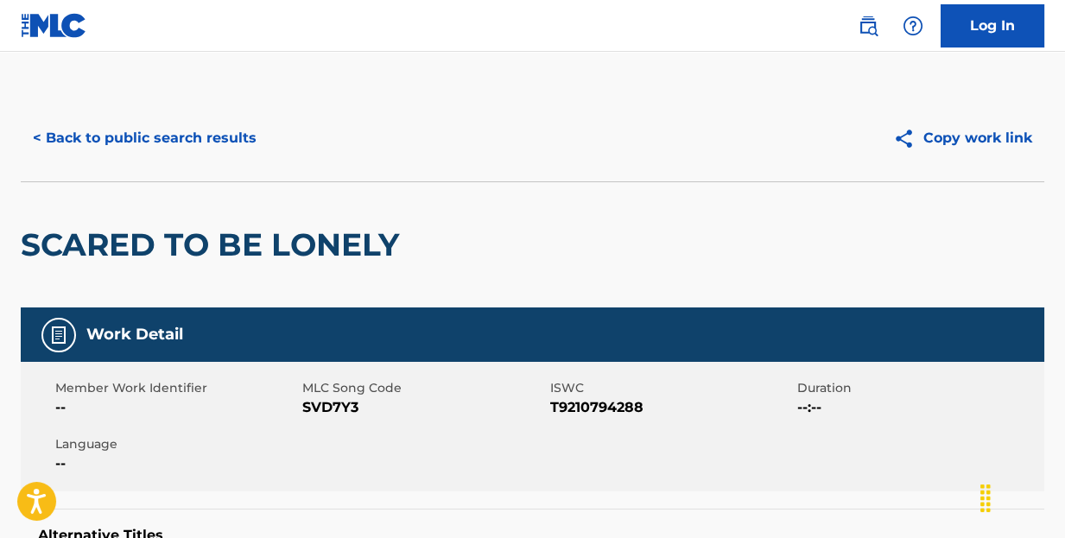
click at [196, 130] on button "< Back to public search results" at bounding box center [145, 138] width 248 height 43
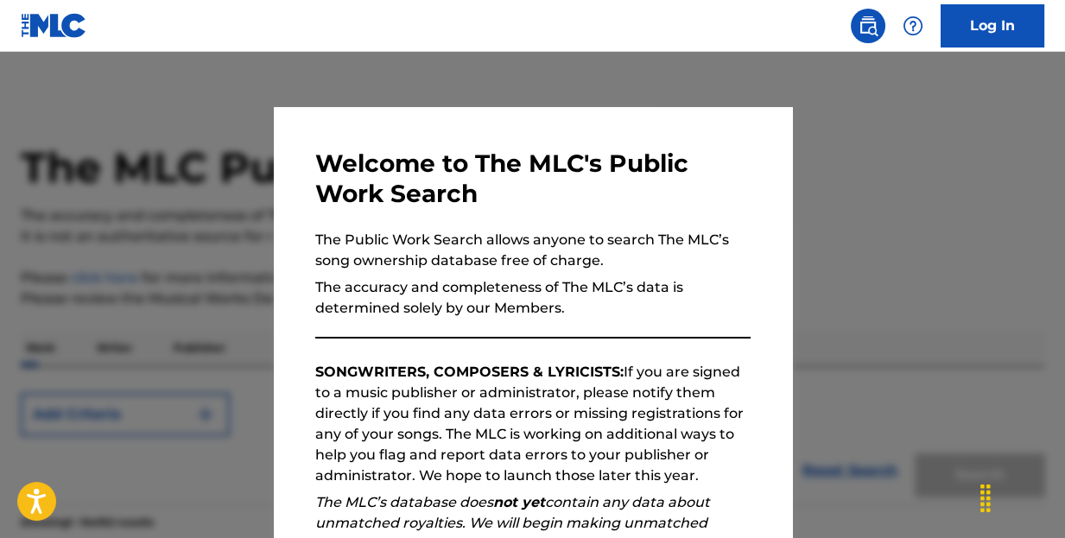
scroll to position [345, 0]
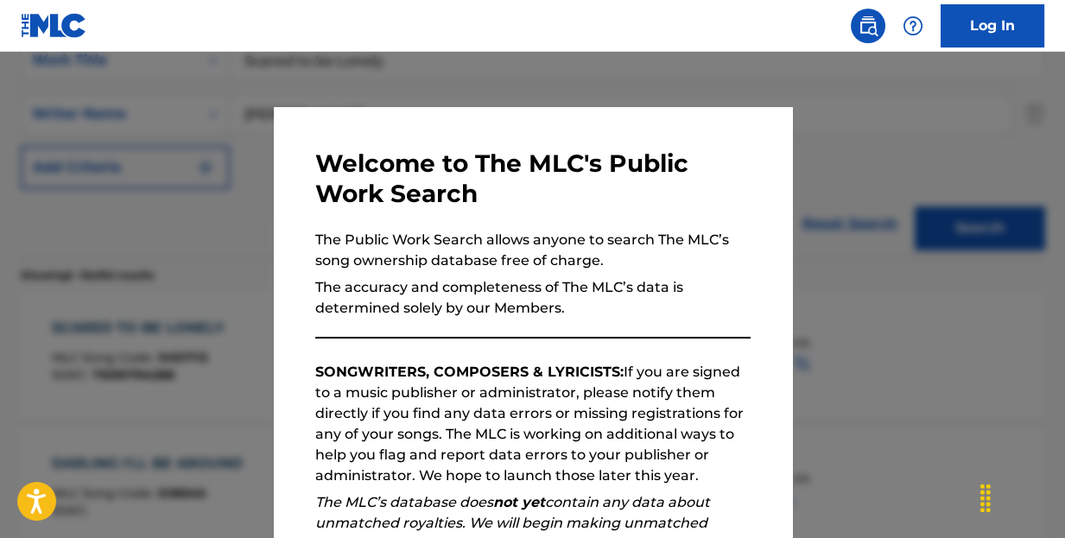
click at [940, 160] on div at bounding box center [532, 321] width 1065 height 538
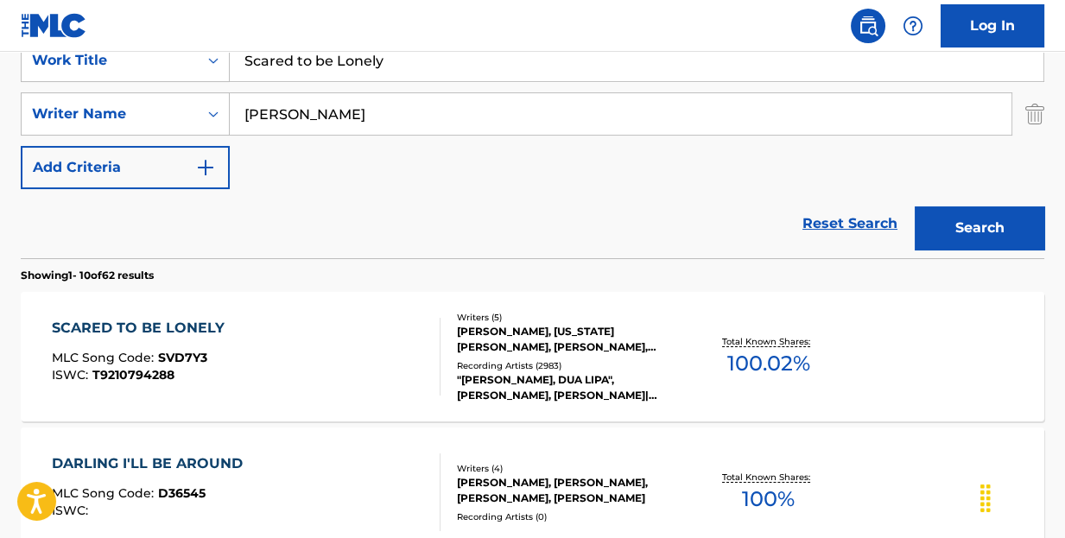
drag, startPoint x: 450, startPoint y: 66, endPoint x: 0, endPoint y: 65, distance: 449.9
type input "ready or not"
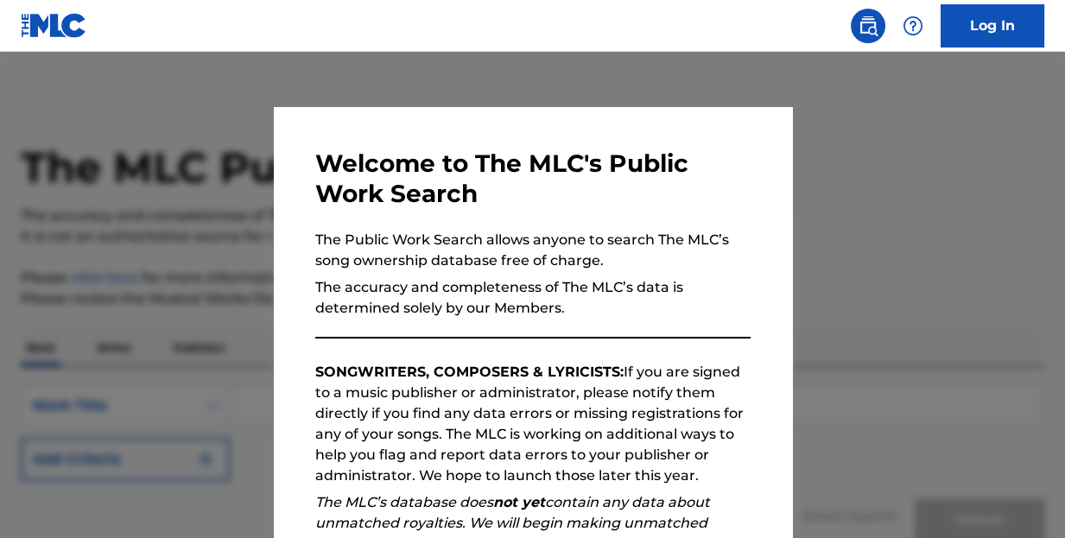
click at [959, 135] on div at bounding box center [532, 321] width 1065 height 538
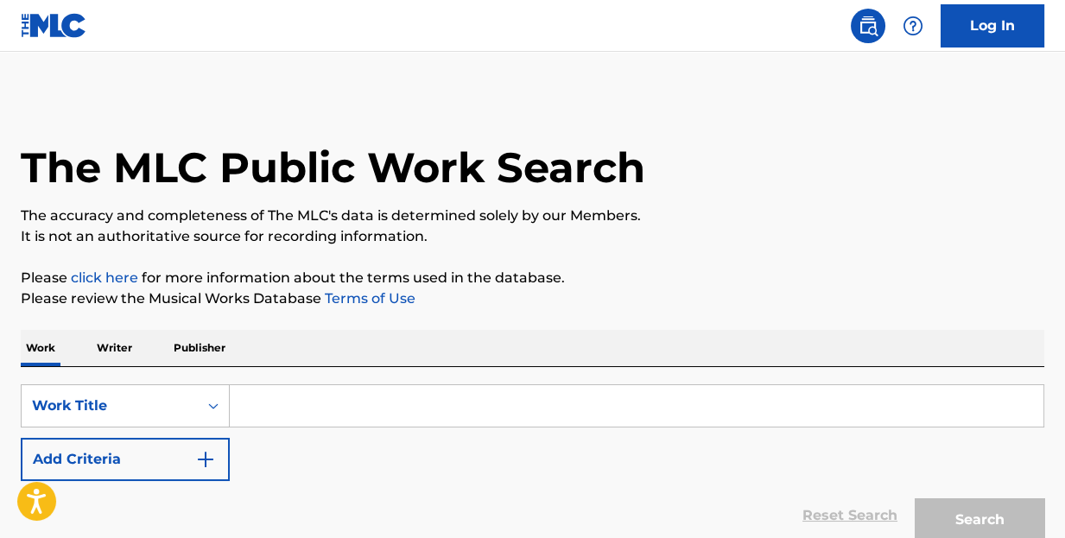
click at [286, 416] on input "Search Form" at bounding box center [637, 405] width 814 height 41
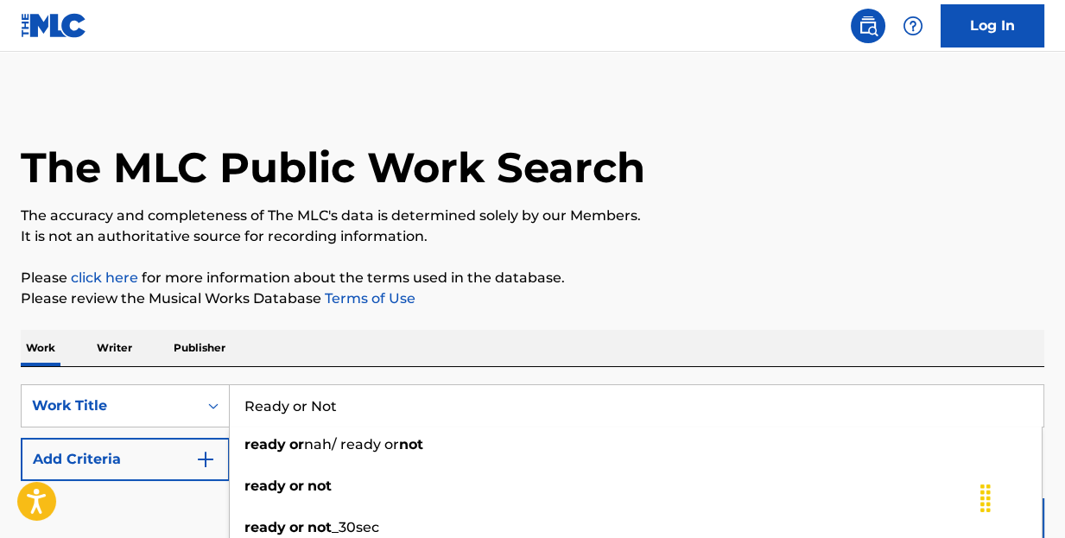
type input "Ready or Not"
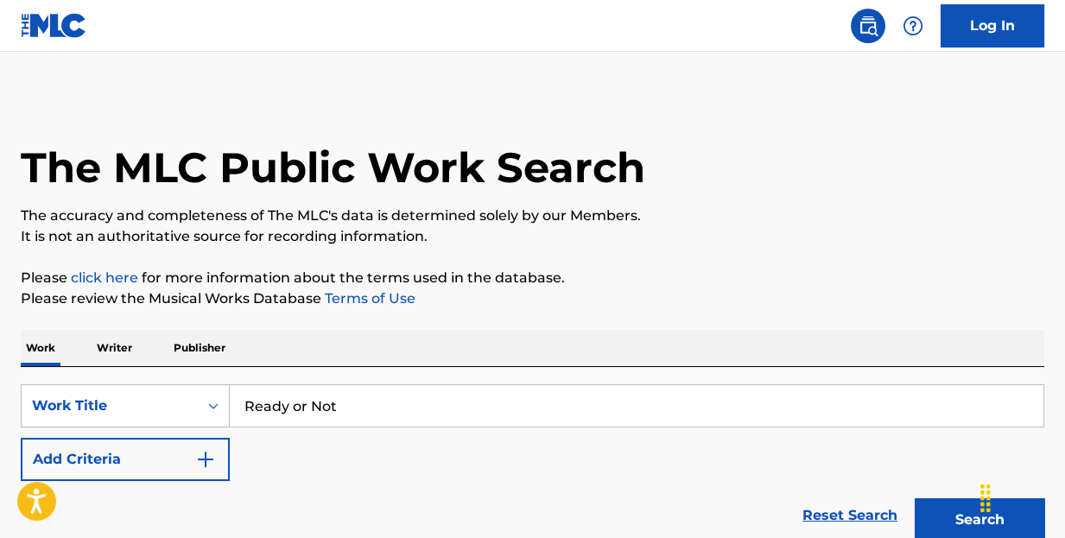
click at [205, 461] on img "Search Form" at bounding box center [205, 459] width 21 height 21
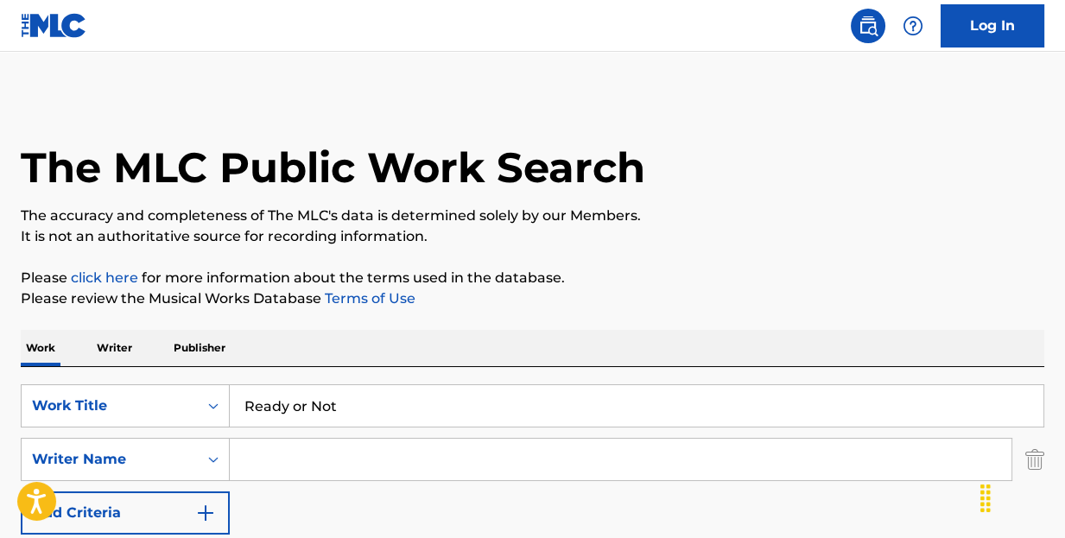
click at [317, 465] on input "Search Form" at bounding box center [621, 459] width 782 height 41
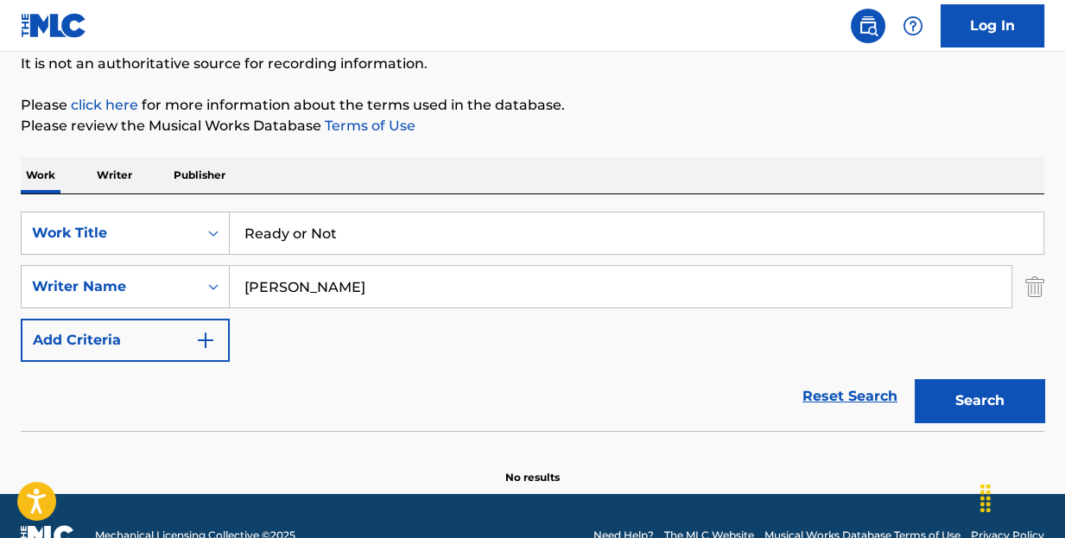
scroll to position [210, 0]
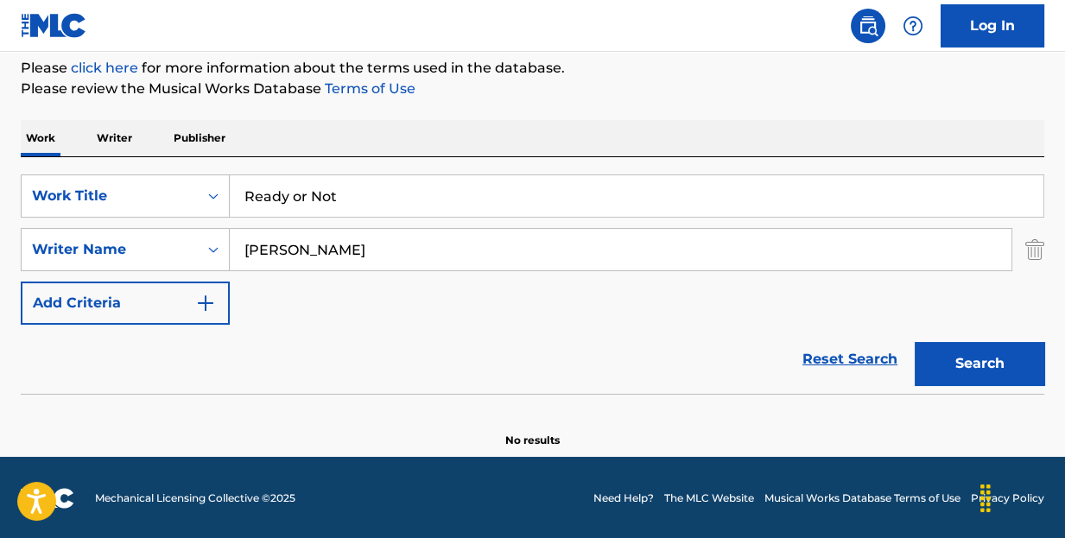
click at [968, 353] on button "Search" at bounding box center [980, 363] width 130 height 43
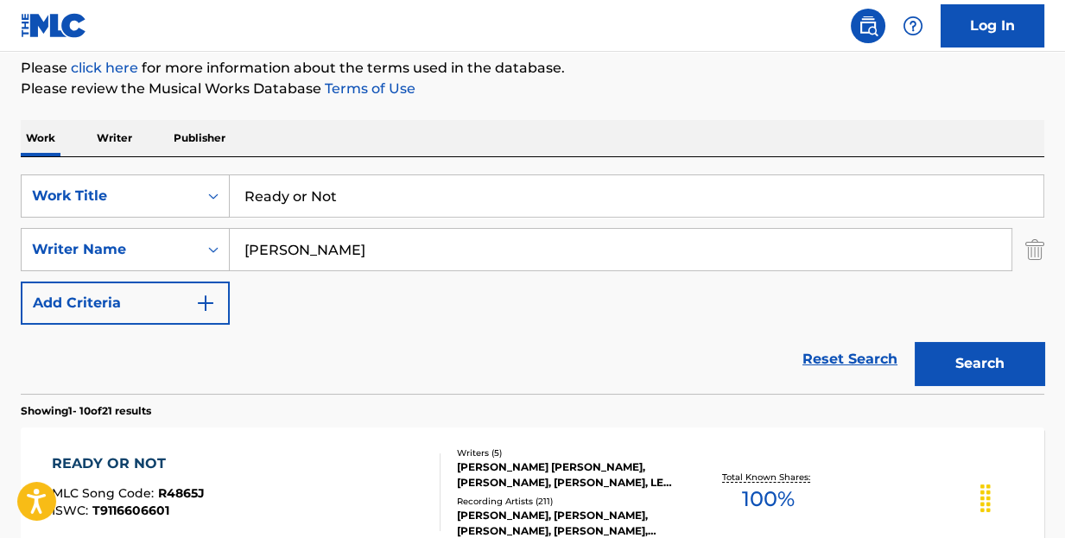
scroll to position [123, 0]
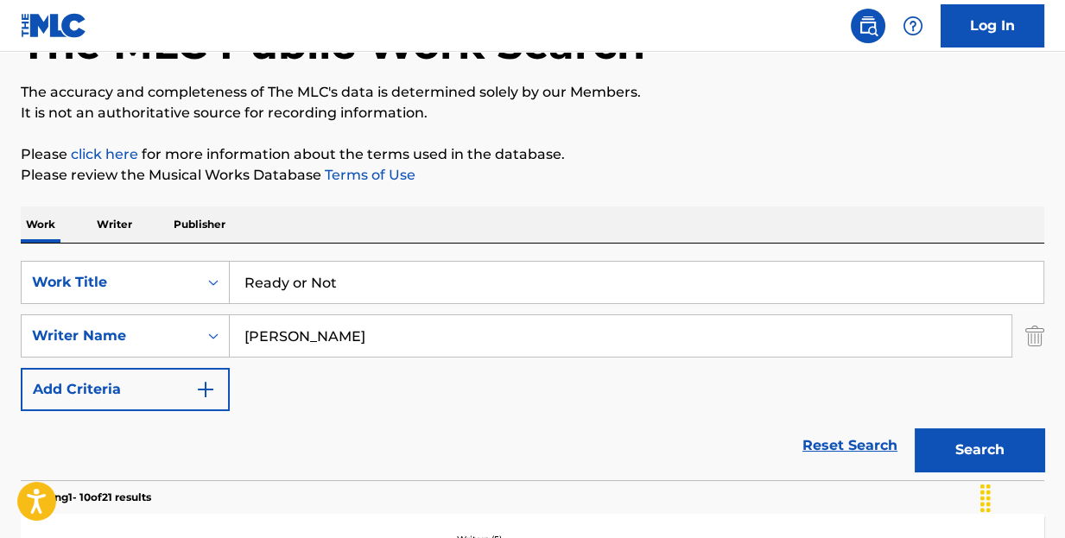
click at [244, 329] on input "[PERSON_NAME]" at bounding box center [621, 335] width 782 height 41
type input "[PERSON_NAME]"
click at [915, 428] on button "Search" at bounding box center [980, 449] width 130 height 43
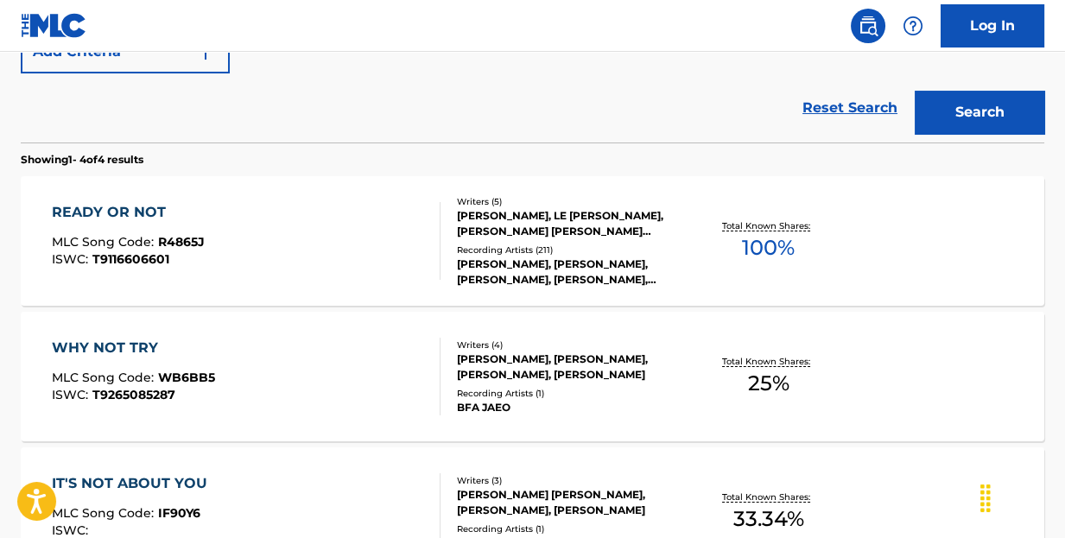
scroll to position [375, 0]
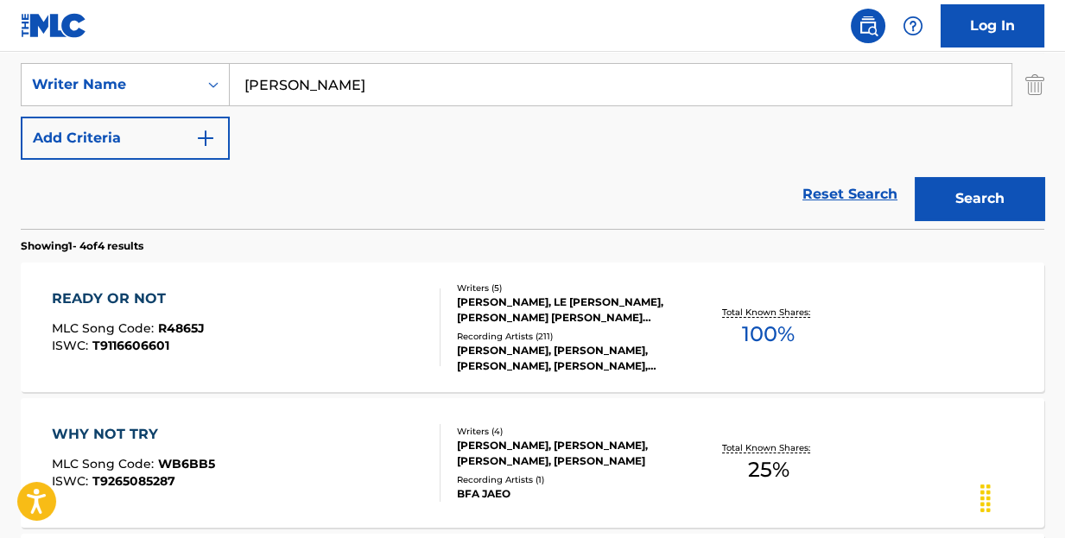
click at [98, 301] on div "READY OR NOT" at bounding box center [128, 298] width 153 height 21
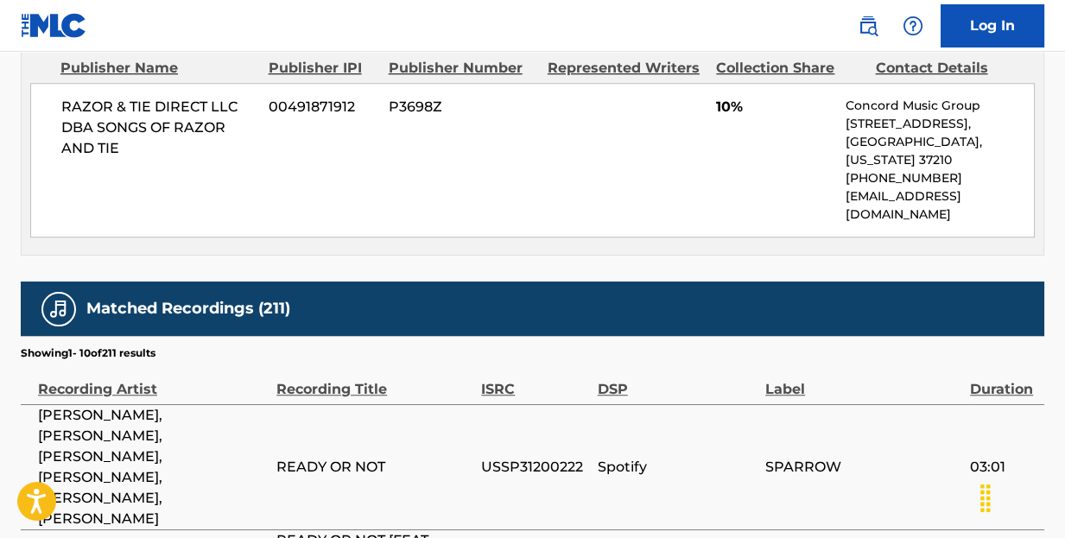
scroll to position [2591, 0]
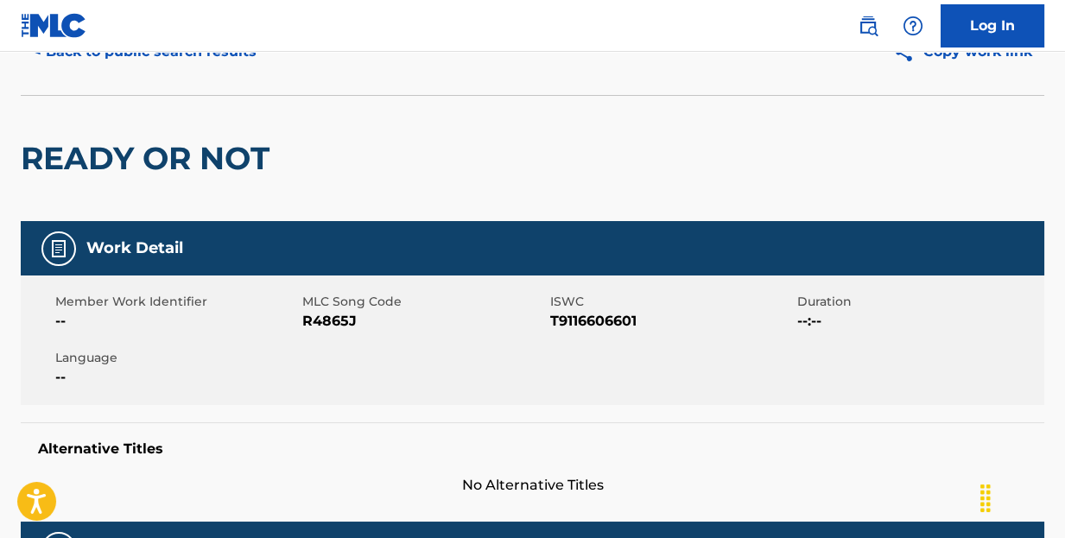
scroll to position [0, 0]
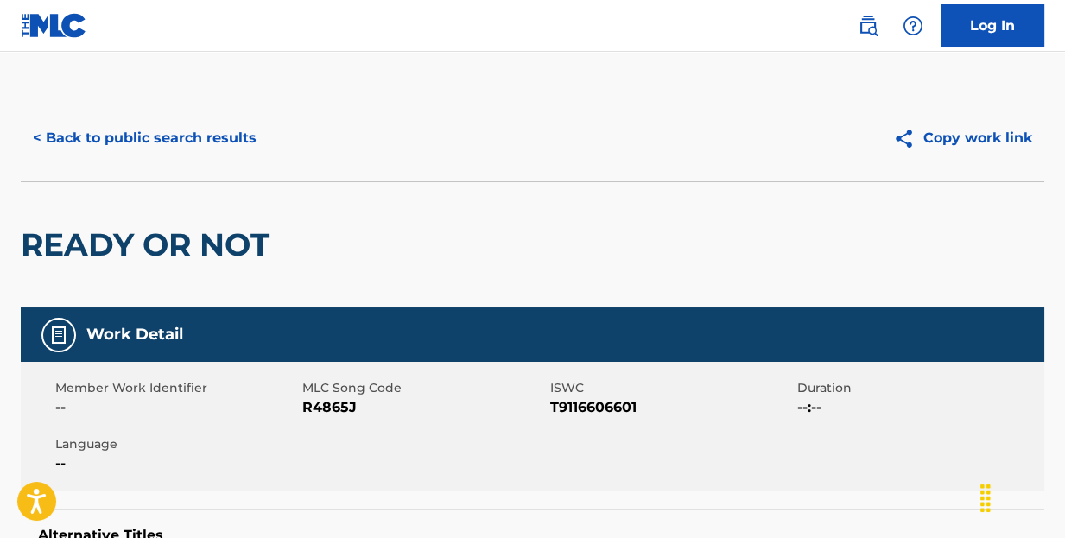
click at [227, 141] on button "< Back to public search results" at bounding box center [145, 138] width 248 height 43
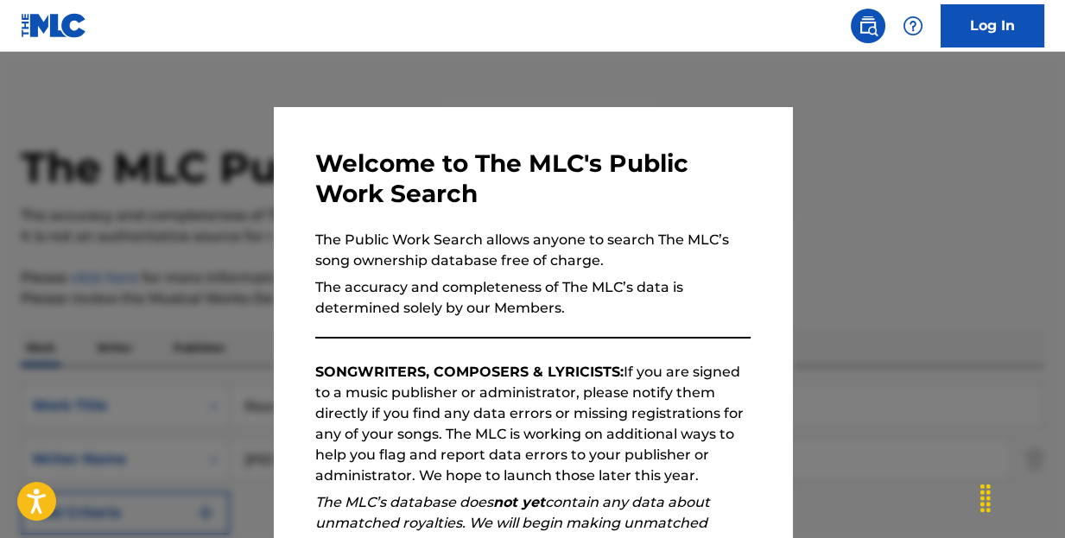
scroll to position [375, 0]
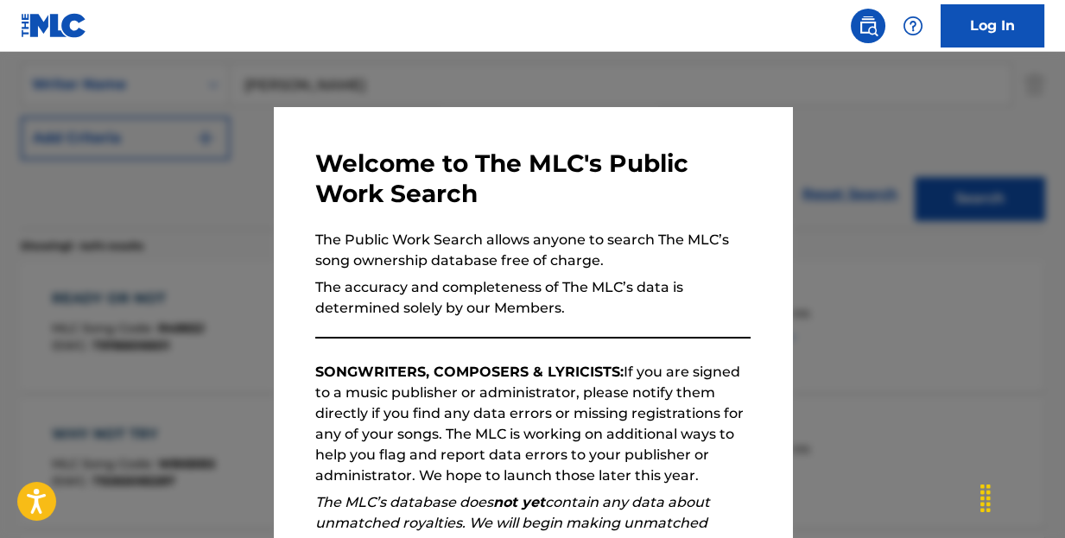
click at [907, 104] on div at bounding box center [532, 321] width 1065 height 538
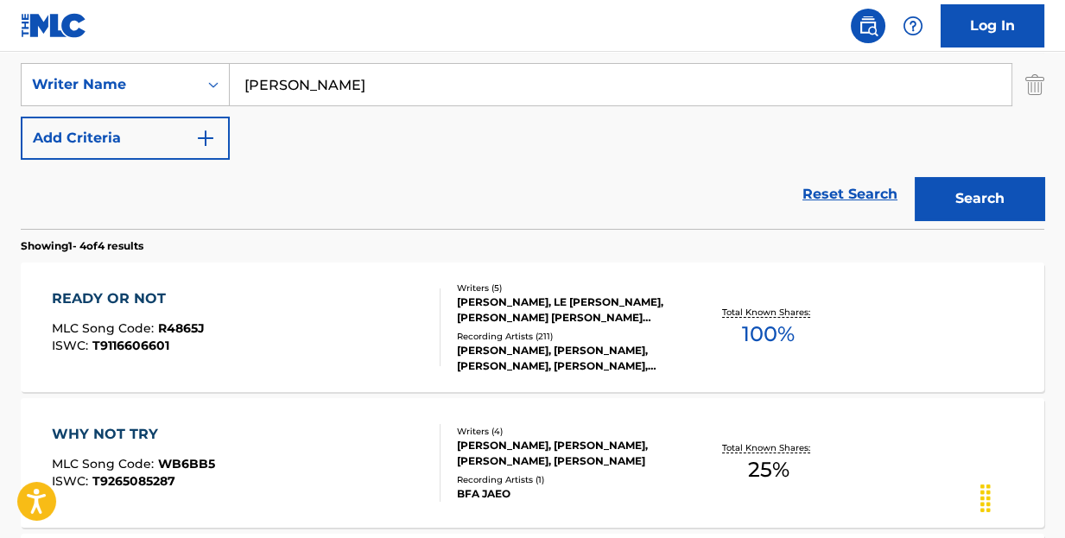
scroll to position [116, 0]
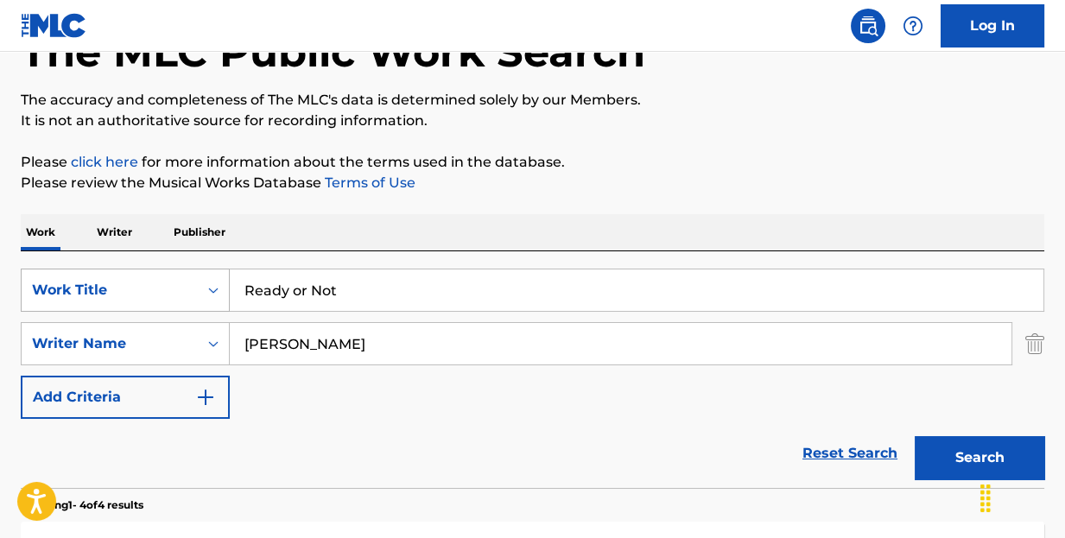
drag, startPoint x: 378, startPoint y: 296, endPoint x: 54, endPoint y: 295, distance: 323.9
click at [60, 294] on div "SearchWithCriteria0ce7e2c0-6791-4645-b92b-0a6341d93eb5 Work Title Ready or Not" at bounding box center [532, 290] width 1023 height 43
type input "scared to be lonely"
click at [980, 453] on button "Search" at bounding box center [980, 457] width 130 height 43
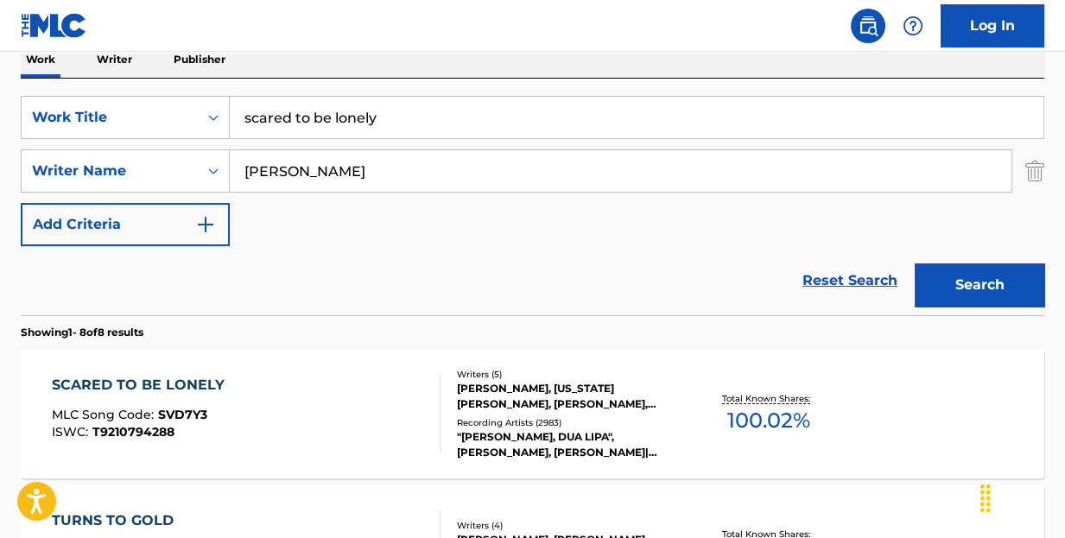
scroll to position [461, 0]
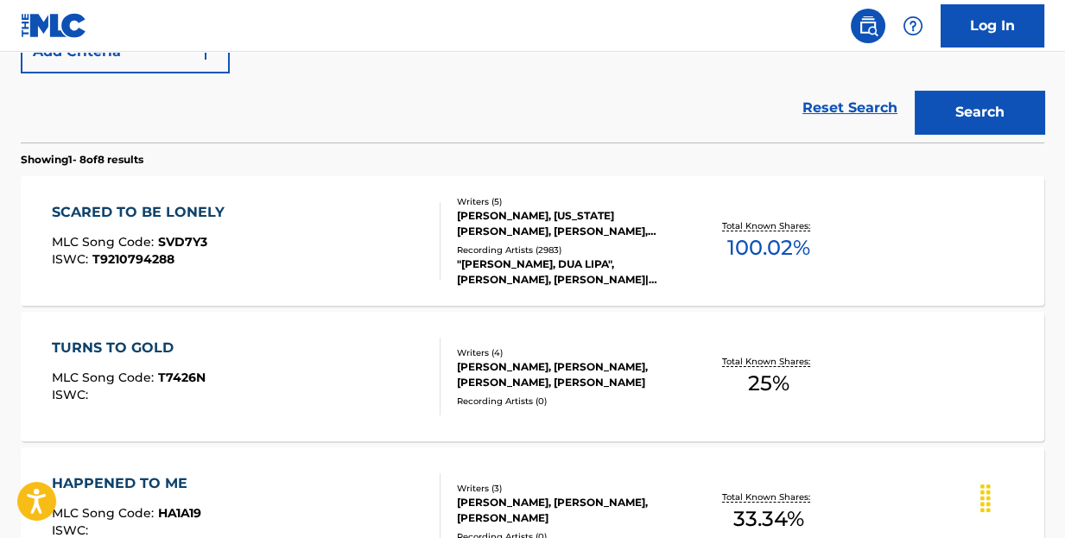
click at [199, 212] on div "SCARED TO BE LONELY" at bounding box center [142, 212] width 181 height 21
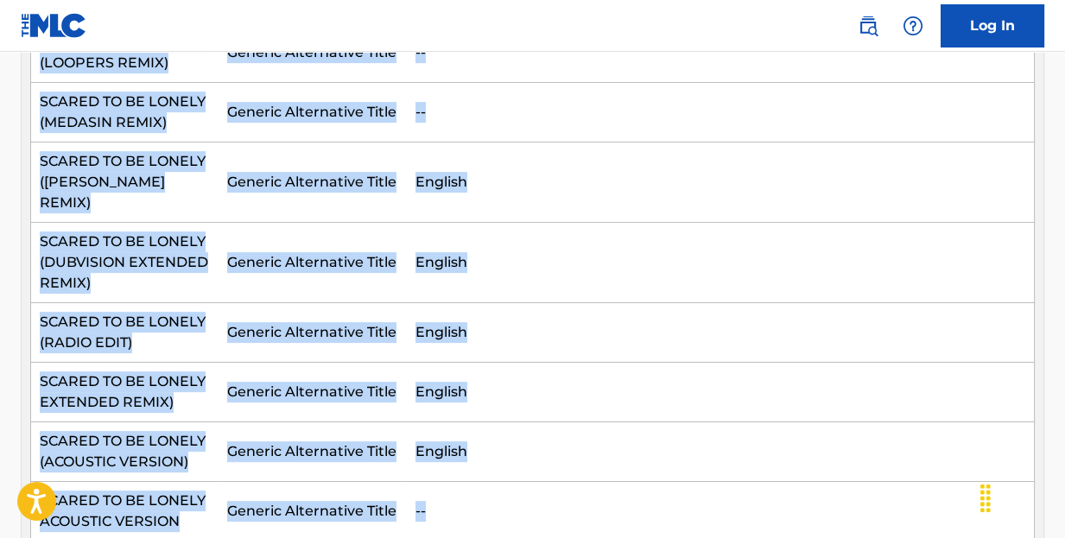
scroll to position [1588, 0]
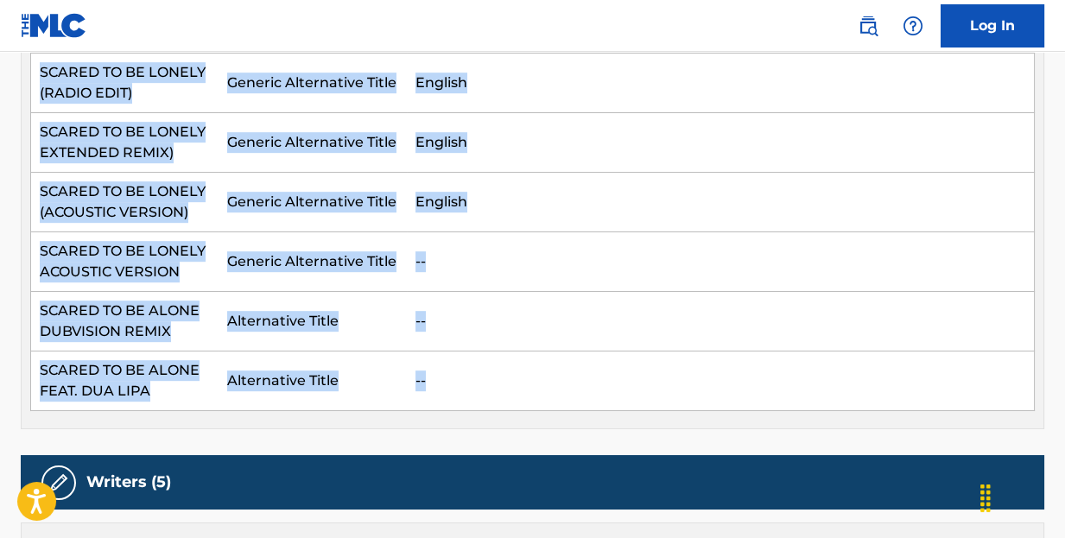
drag, startPoint x: 35, startPoint y: 322, endPoint x: 495, endPoint y: 215, distance: 472.6
copy table "Alternative Title Alternative Title Type Language SCARED TO BE LONELY (ALPHAROC…"
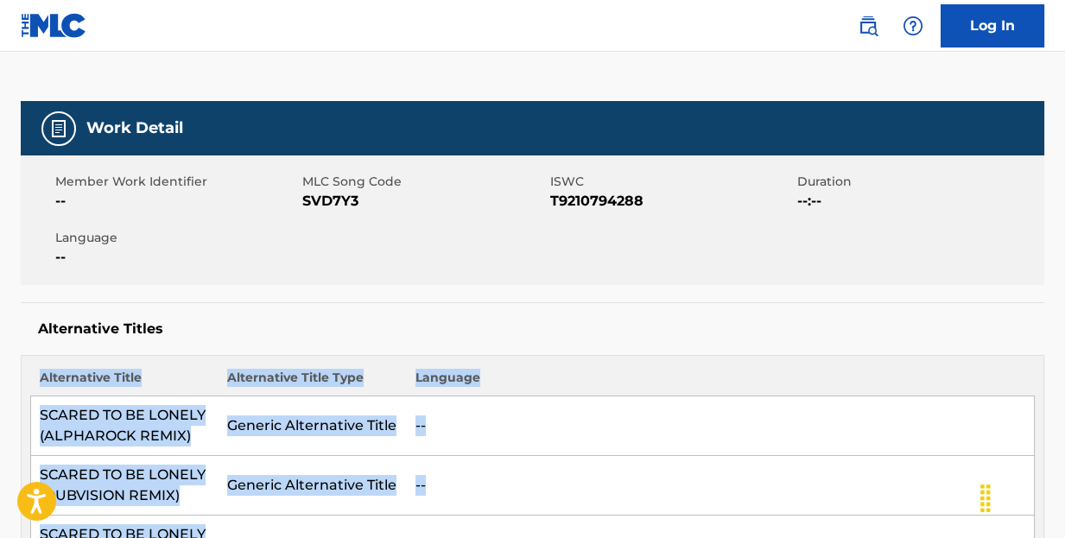
scroll to position [293, 0]
